Goal: Check status

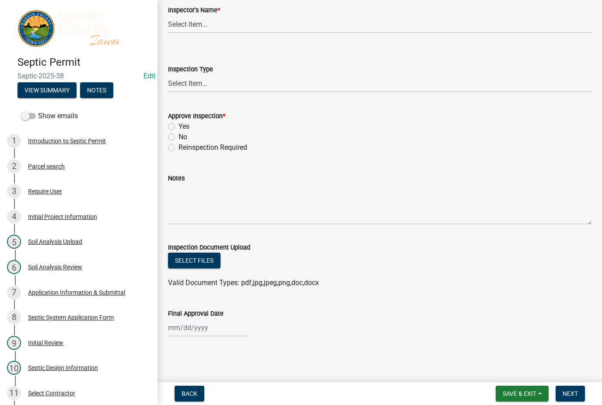
scroll to position [67, 0]
click at [522, 389] on button "Save & Exit" at bounding box center [522, 394] width 53 height 16
click at [530, 371] on button "Save & Exit" at bounding box center [514, 370] width 70 height 21
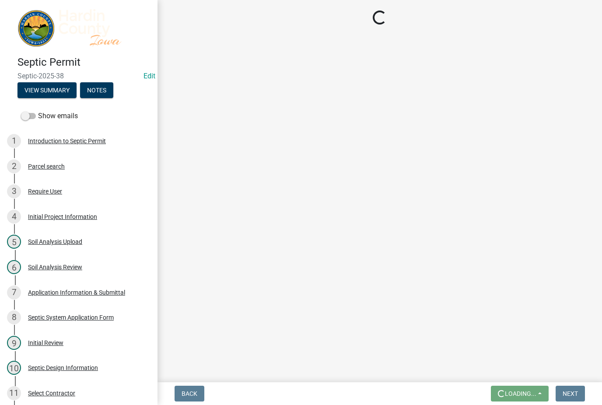
scroll to position [0, 0]
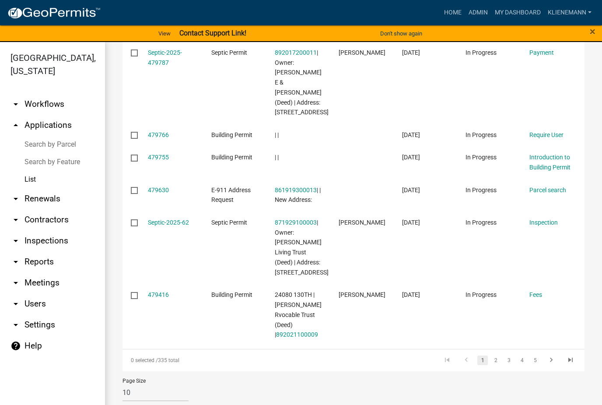
scroll to position [307, 0]
click at [492, 356] on link "2" at bounding box center [496, 361] width 11 height 10
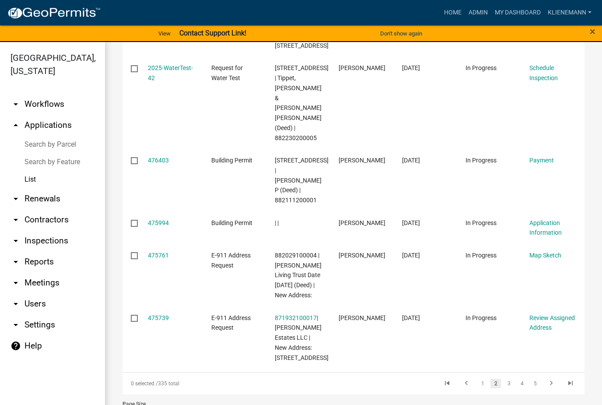
scroll to position [394, 0]
click at [513, 379] on link "3" at bounding box center [509, 384] width 11 height 10
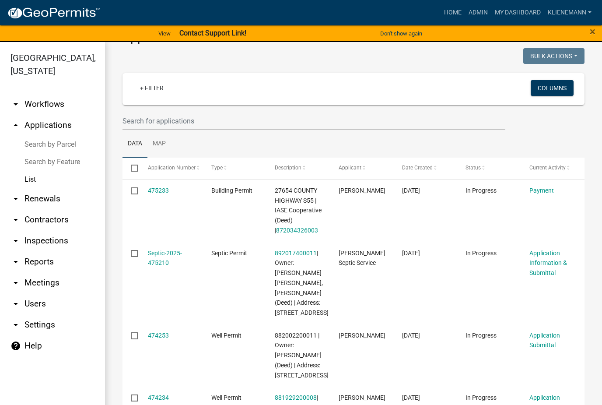
scroll to position [61, 0]
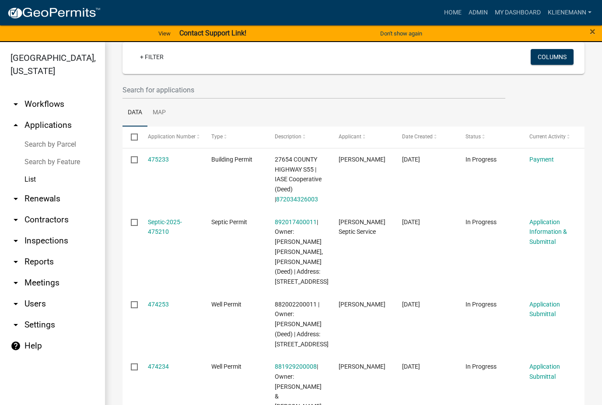
click at [171, 230] on link "Septic-2025-475210" at bounding box center [165, 226] width 34 height 17
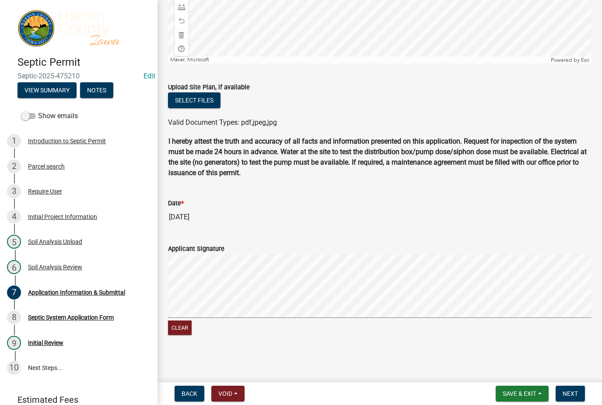
scroll to position [678, 0]
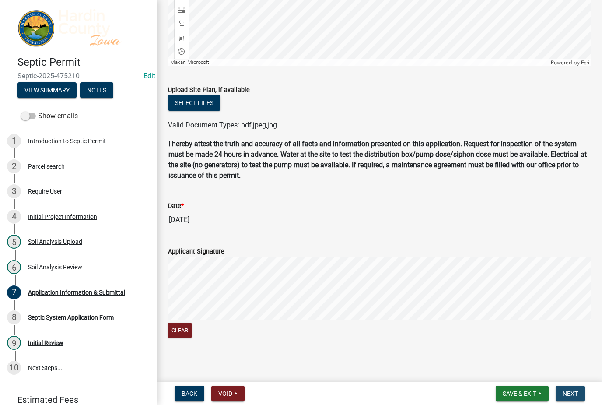
click at [577, 392] on span "Next" at bounding box center [570, 393] width 15 height 7
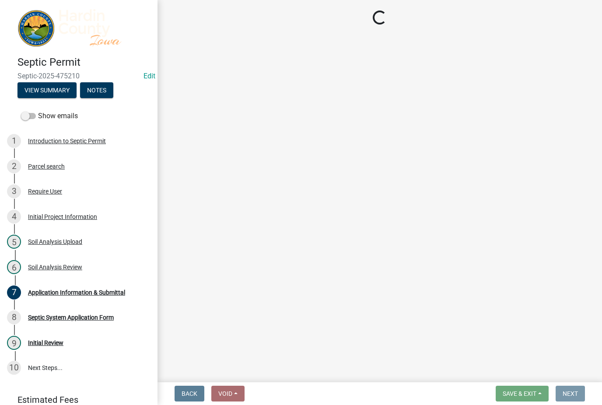
scroll to position [0, 0]
